Goal: Find specific page/section: Find specific page/section

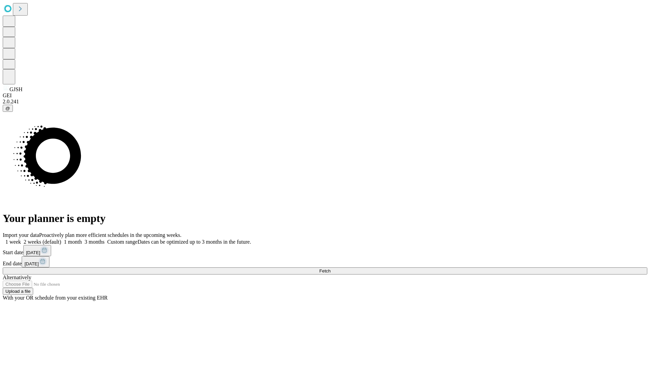
click at [331, 268] on span "Fetch" at bounding box center [324, 270] width 11 height 5
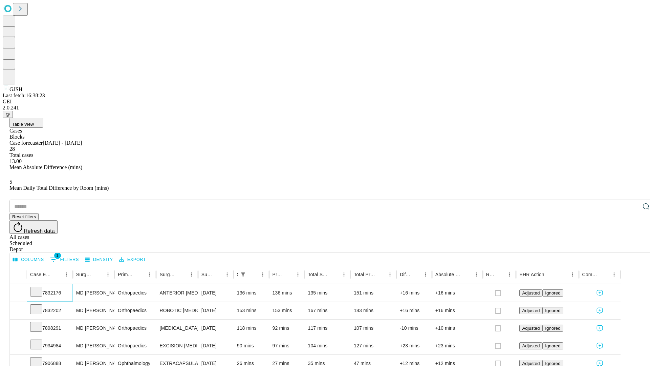
click at [40, 288] on icon at bounding box center [36, 291] width 7 height 7
